Goal: Obtain resource: Obtain resource

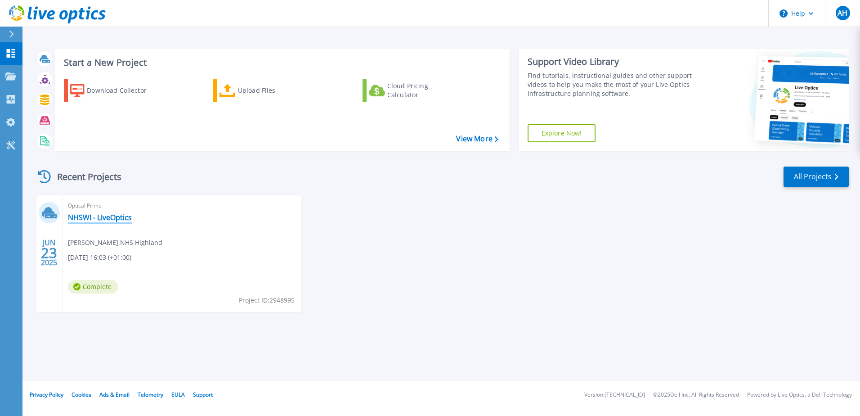
click at [102, 216] on link "NHSWI - LIveOptics" at bounding box center [100, 217] width 64 height 9
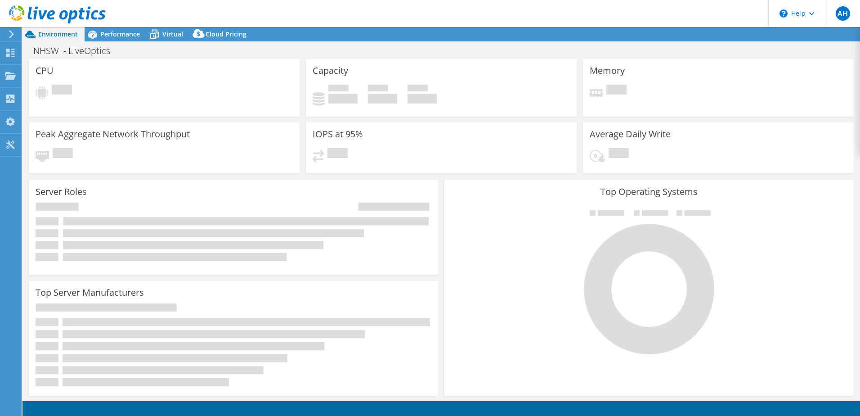
select select "EULondon"
select select "GBP"
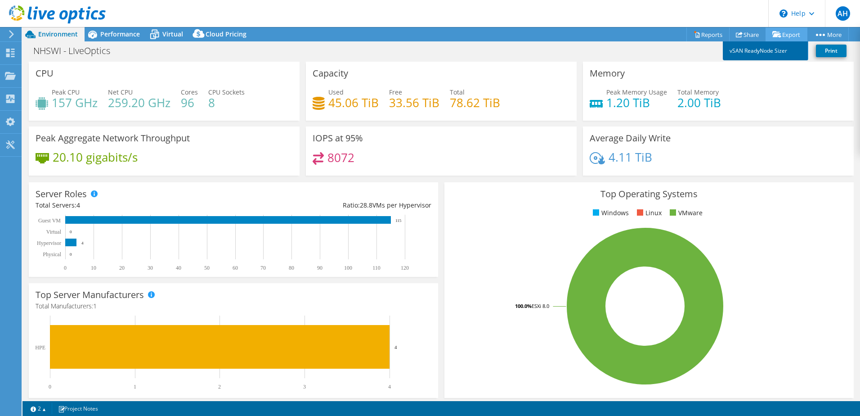
click at [781, 48] on link "vSAN ReadyNode Sizer" at bounding box center [765, 50] width 85 height 19
click at [708, 38] on link "Reports" at bounding box center [708, 34] width 43 height 14
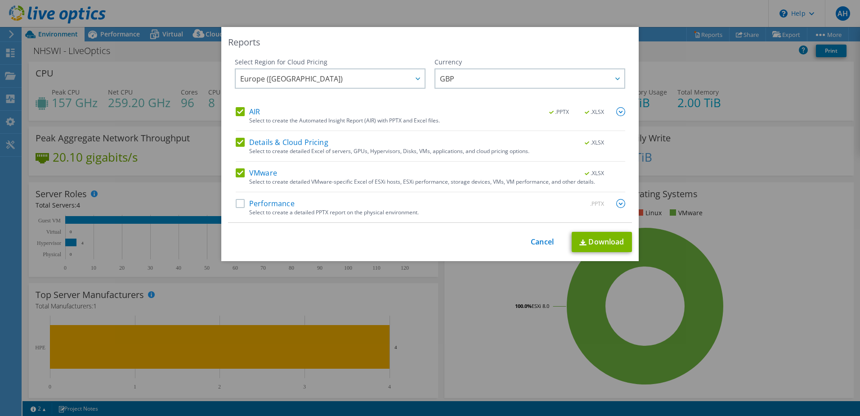
click at [244, 202] on label "Performance" at bounding box center [265, 203] width 59 height 9
click at [0, 0] on input "Performance" at bounding box center [0, 0] width 0 height 0
click at [595, 243] on link "Download" at bounding box center [602, 242] width 60 height 20
click at [546, 241] on link "Cancel" at bounding box center [542, 242] width 23 height 9
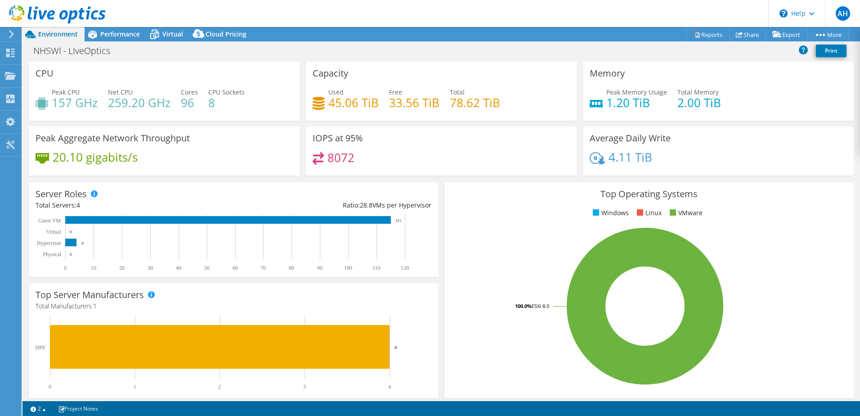
click at [790, 215] on ul "Windows Linux VMware" at bounding box center [649, 213] width 396 height 10
click at [123, 38] on span "Performance" at bounding box center [120, 34] width 40 height 9
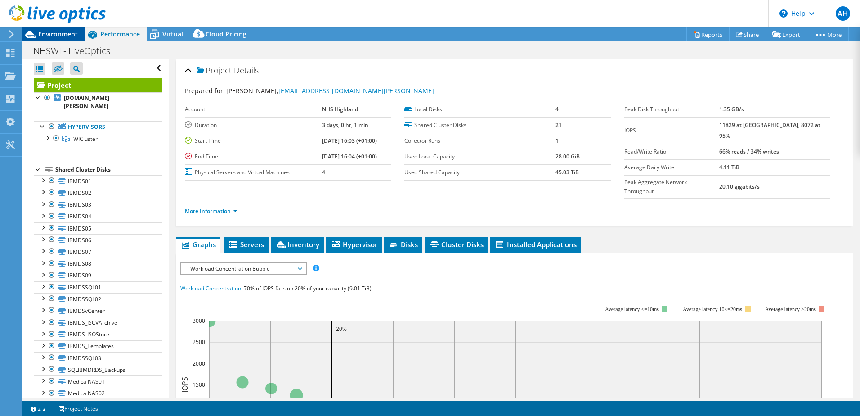
click at [61, 33] on span "Environment" at bounding box center [58, 34] width 40 height 9
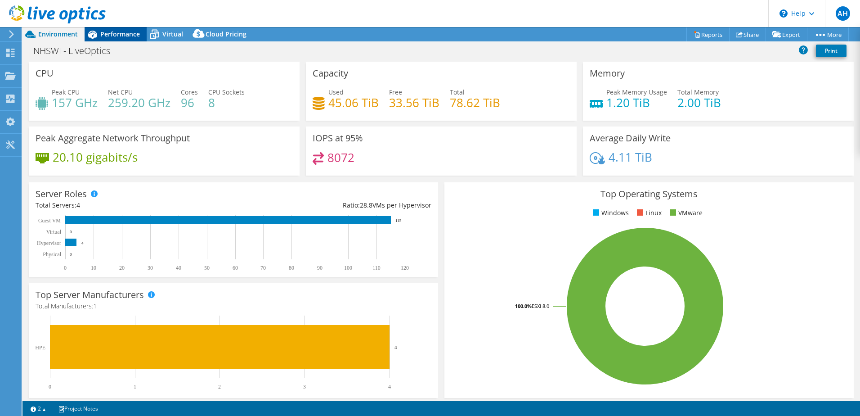
click at [110, 35] on span "Performance" at bounding box center [120, 34] width 40 height 9
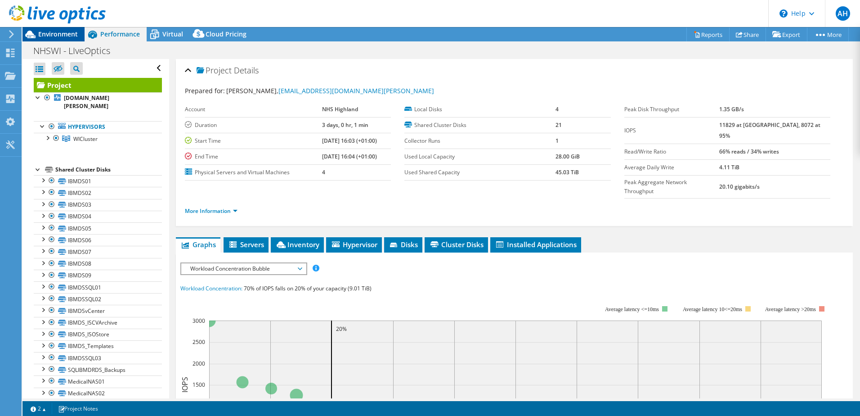
click at [63, 36] on span "Environment" at bounding box center [58, 34] width 40 height 9
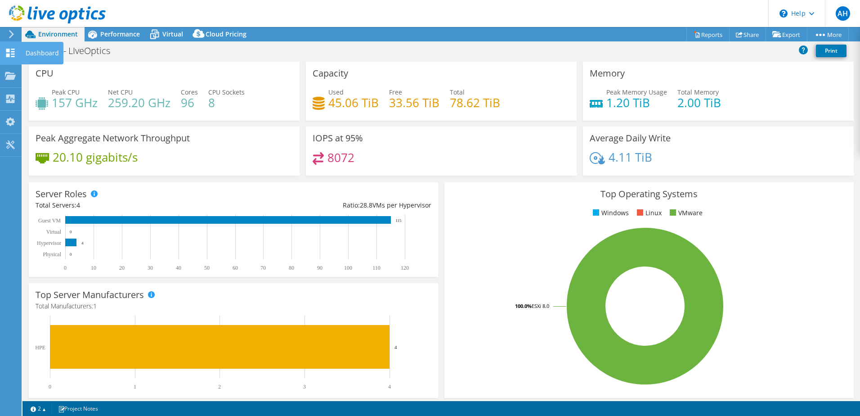
click at [13, 55] on icon at bounding box center [10, 53] width 11 height 9
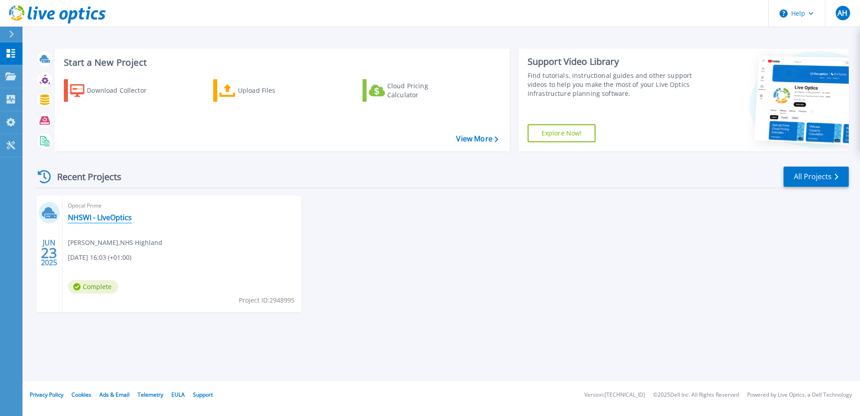
click at [89, 216] on link "NHSWI - LIveOptics" at bounding box center [100, 217] width 64 height 9
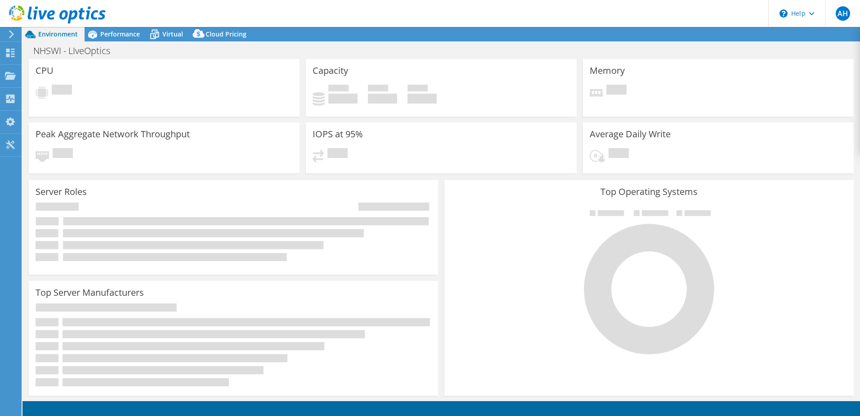
select select "EULondon"
select select "GBP"
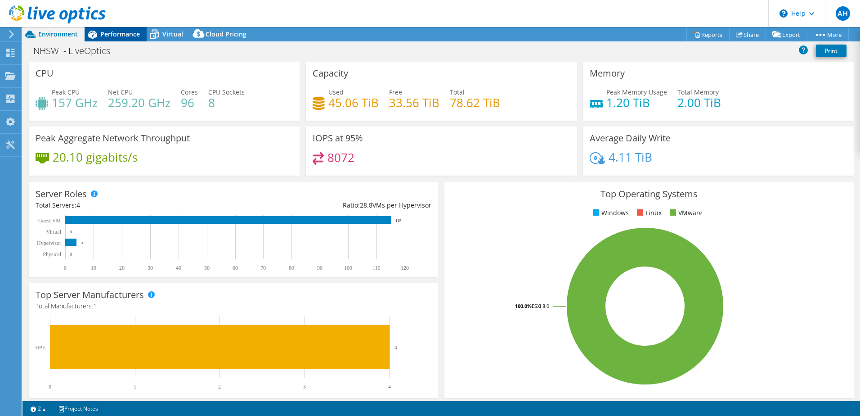
click at [120, 34] on span "Performance" at bounding box center [120, 34] width 40 height 9
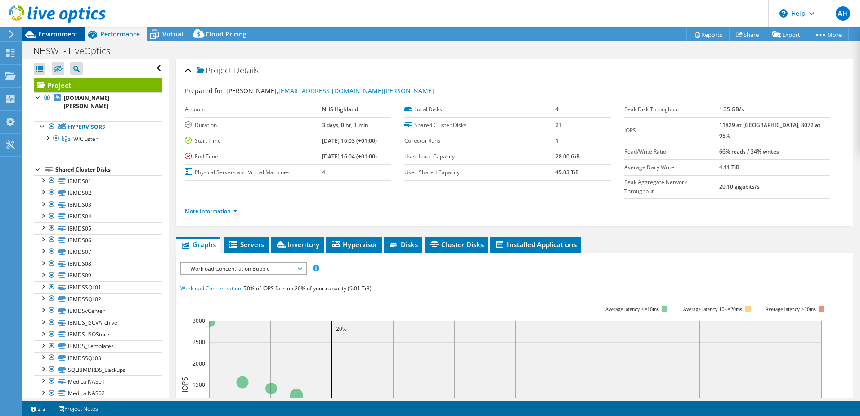
click at [58, 33] on span "Environment" at bounding box center [58, 34] width 40 height 9
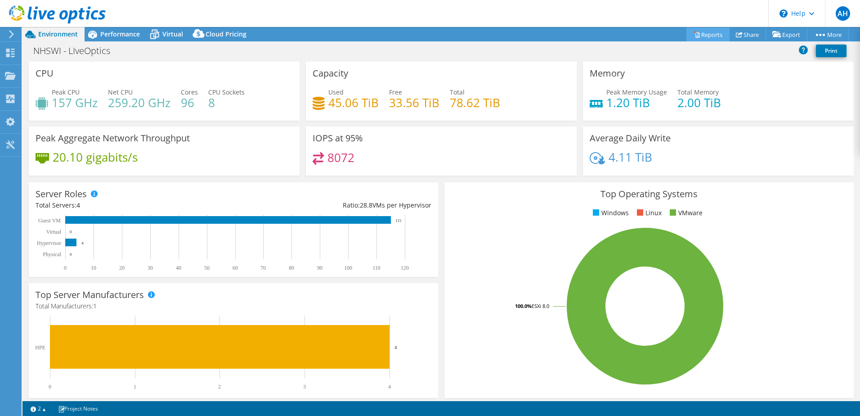
click at [715, 37] on link "Reports" at bounding box center [708, 34] width 43 height 14
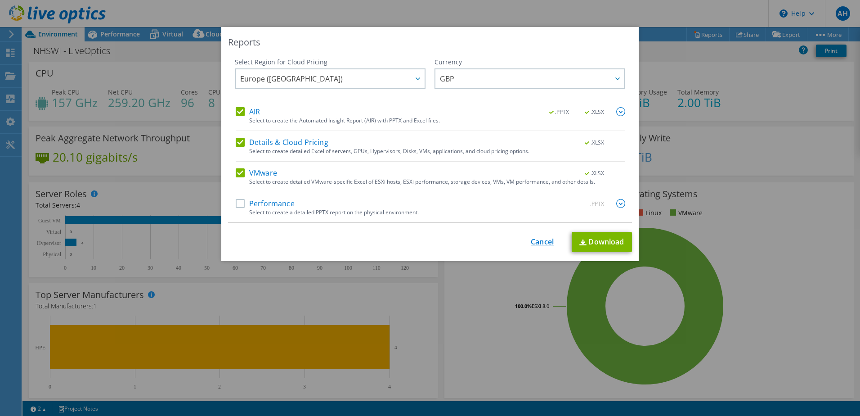
click at [534, 244] on link "Cancel" at bounding box center [542, 242] width 23 height 9
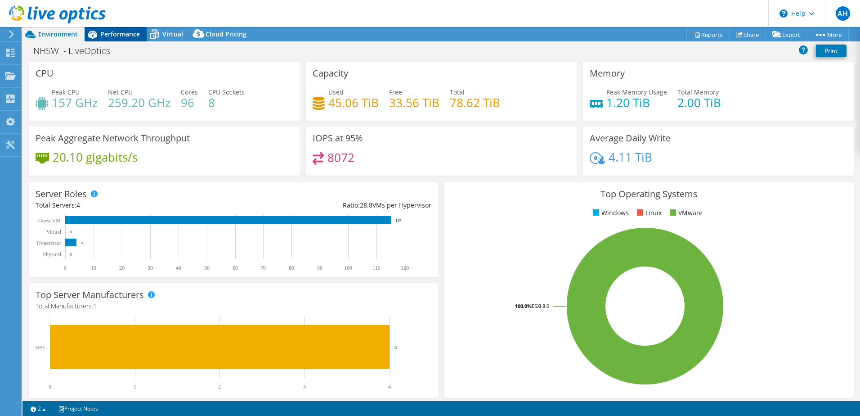
click at [117, 37] on span "Performance" at bounding box center [120, 34] width 40 height 9
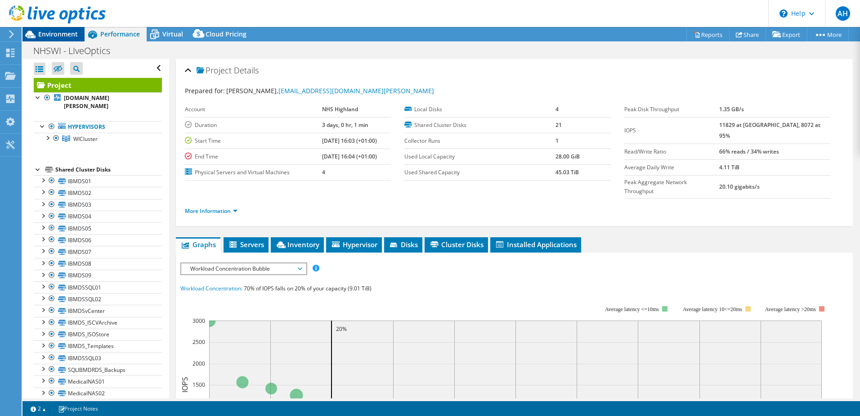
click at [56, 34] on span "Environment" at bounding box center [58, 34] width 40 height 9
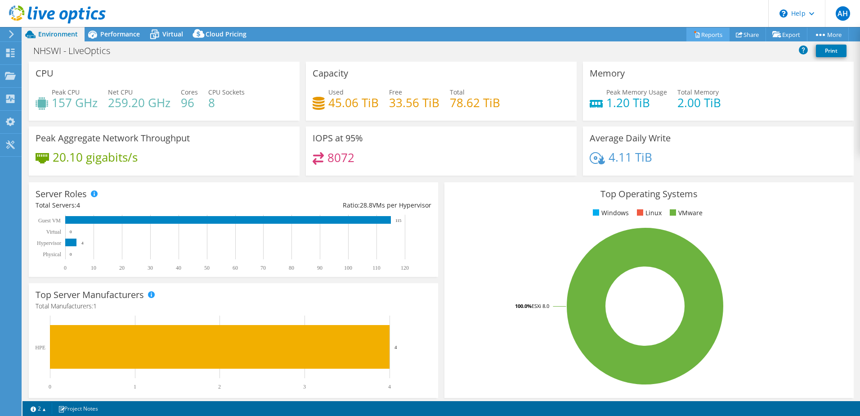
click at [700, 36] on link "Reports" at bounding box center [708, 34] width 43 height 14
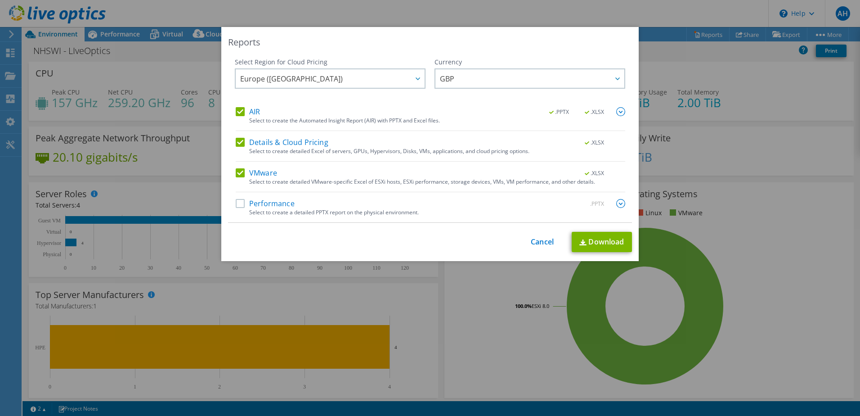
click at [618, 114] on img at bounding box center [620, 111] width 9 height 9
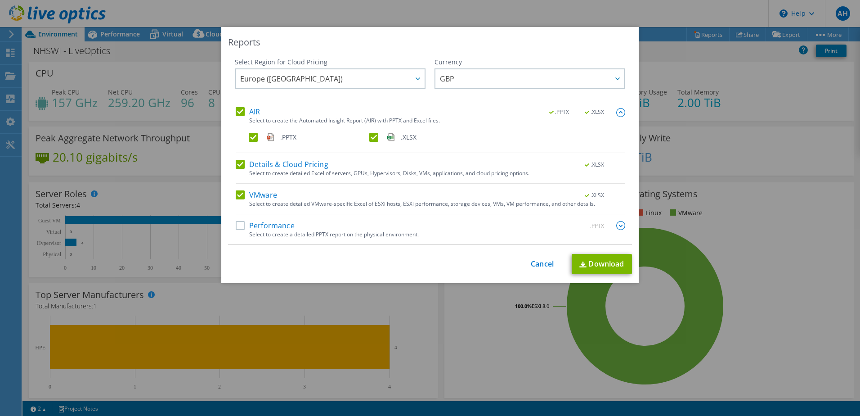
click at [618, 114] on img at bounding box center [620, 112] width 9 height 9
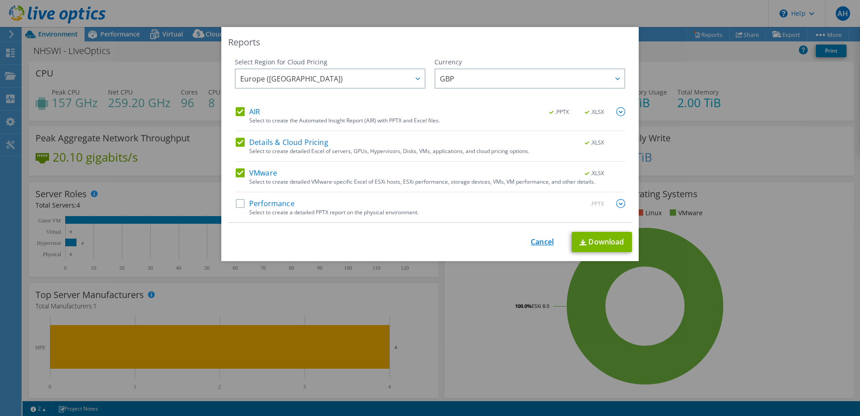
click at [533, 243] on link "Cancel" at bounding box center [542, 242] width 23 height 9
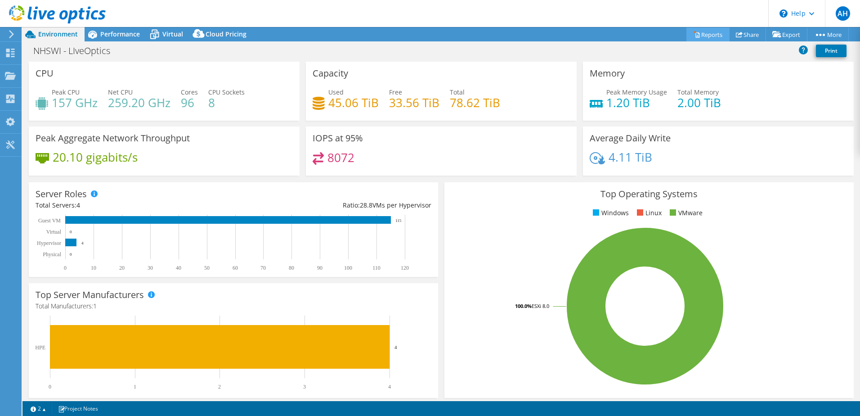
click at [702, 35] on link "Reports" at bounding box center [708, 34] width 43 height 14
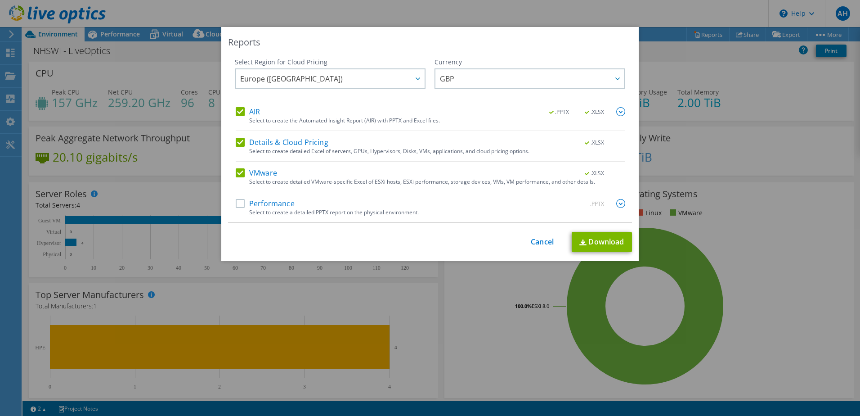
click at [236, 206] on label "Performance" at bounding box center [265, 203] width 59 height 9
click at [0, 0] on input "Performance" at bounding box center [0, 0] width 0 height 0
click at [618, 202] on img at bounding box center [620, 203] width 9 height 9
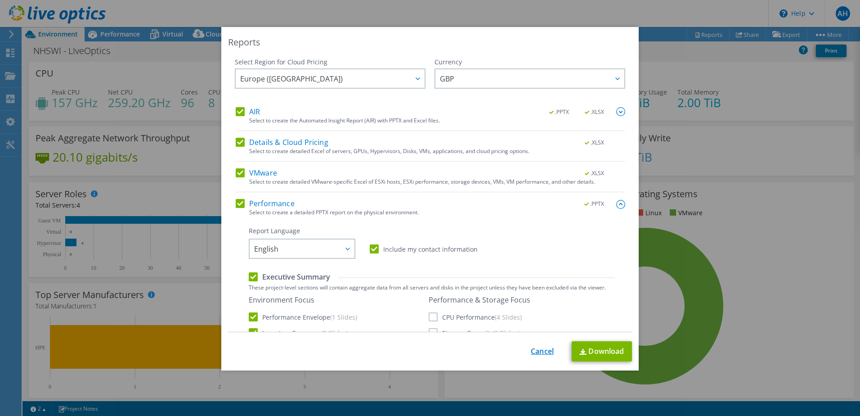
click at [537, 351] on link "Cancel" at bounding box center [542, 351] width 23 height 9
